Goal: Find specific page/section: Find specific page/section

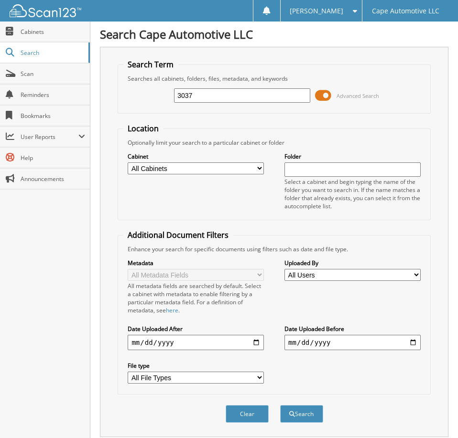
click at [206, 100] on input "3037" at bounding box center [242, 95] width 136 height 14
type input "06683"
click at [280, 405] on button "Search" at bounding box center [301, 414] width 43 height 18
click at [327, 99] on span at bounding box center [323, 95] width 16 height 14
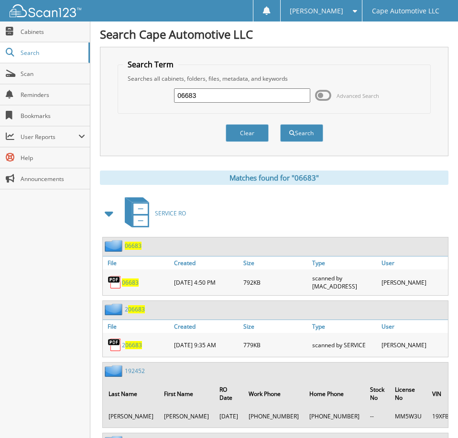
click at [130, 286] on span "06683" at bounding box center [130, 283] width 17 height 8
